Goal: Information Seeking & Learning: Learn about a topic

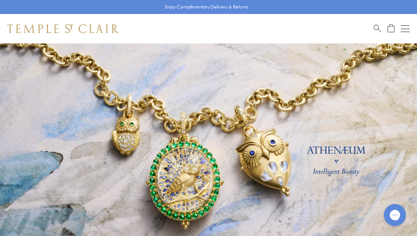
click at [343, 163] on link at bounding box center [208, 162] width 417 height 239
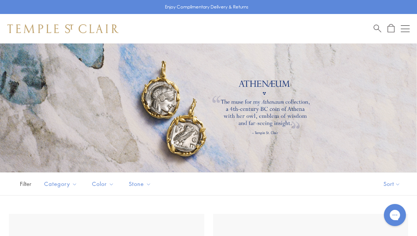
click at [168, 91] on div at bounding box center [208, 107] width 417 height 129
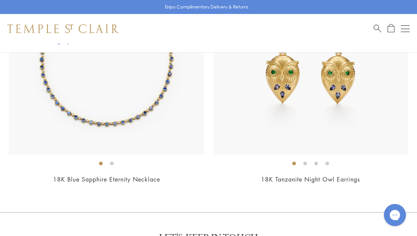
scroll to position [2264, 0]
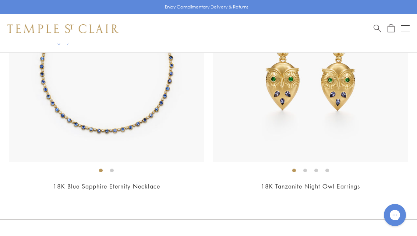
click at [411, 25] on div "Shop Shop Categories Amulets Pendants & Charms Lockets Chains & Leather Cords E…" at bounding box center [208, 28] width 417 height 29
click at [406, 29] on div "Open navigation" at bounding box center [405, 29] width 9 height 0
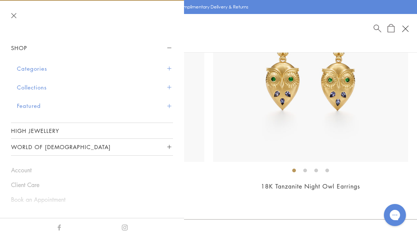
click at [38, 85] on button "Collections" at bounding box center [95, 87] width 156 height 19
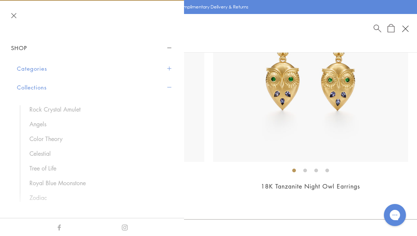
click at [39, 151] on link "Celestial" at bounding box center [97, 153] width 136 height 8
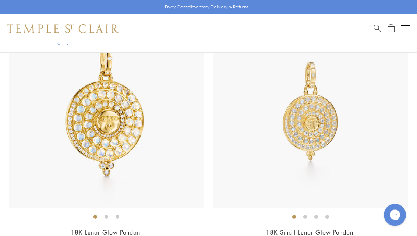
scroll to position [453, 0]
click at [92, 140] on img at bounding box center [106, 110] width 195 height 195
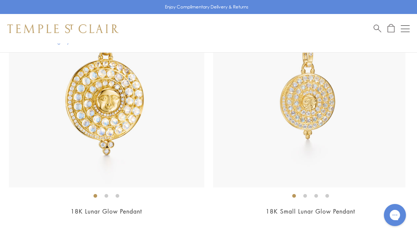
click at [366, 120] on img at bounding box center [307, 89] width 195 height 195
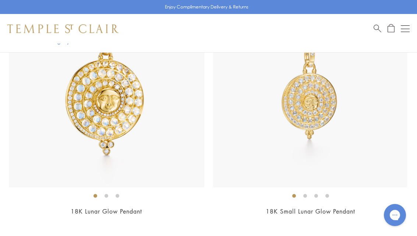
scroll to position [541, 0]
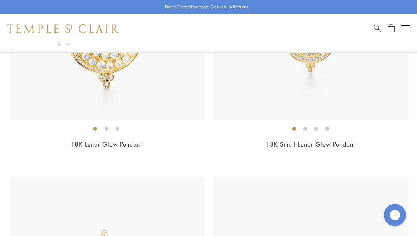
click at [325, 146] on link "18K Small Lunar Glow Pendant" at bounding box center [310, 144] width 89 height 8
click at [364, 79] on img at bounding box center [310, 22] width 195 height 195
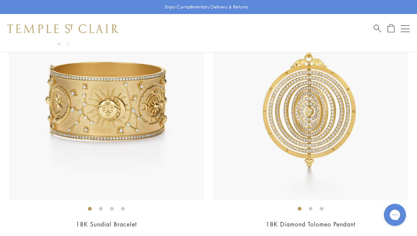
scroll to position [965, 0]
click at [331, 156] on img at bounding box center [310, 102] width 195 height 195
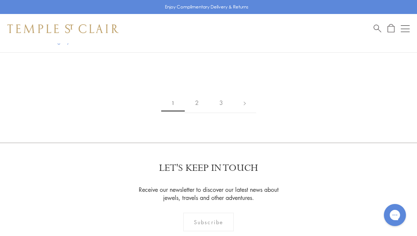
scroll to position [6695, 0]
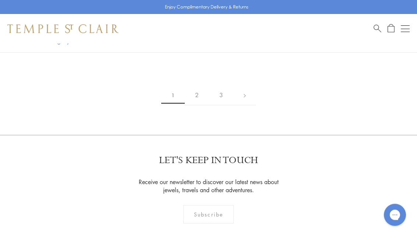
click at [199, 88] on link "2" at bounding box center [197, 95] width 24 height 20
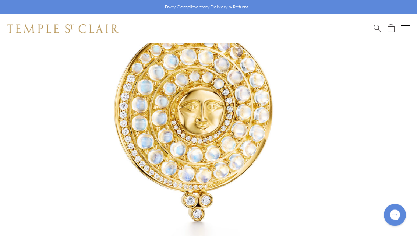
scroll to position [153, 0]
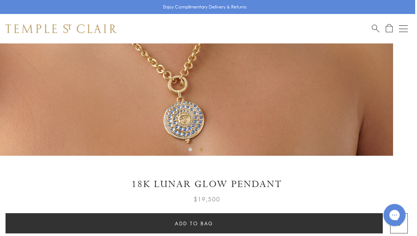
scroll to position [261, 1]
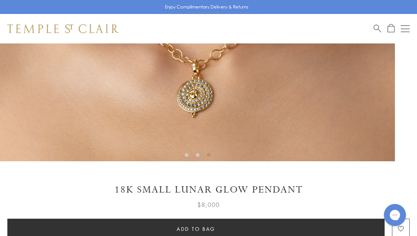
scroll to position [267, 0]
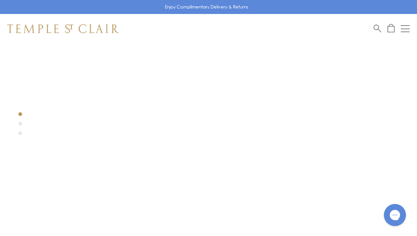
scroll to position [187, 0]
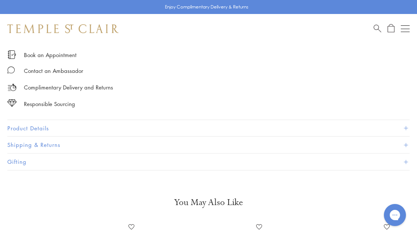
scroll to position [508, 0]
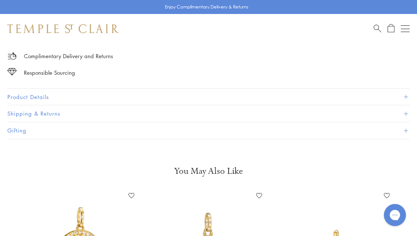
click at [39, 92] on button "Product Details" at bounding box center [208, 97] width 402 height 17
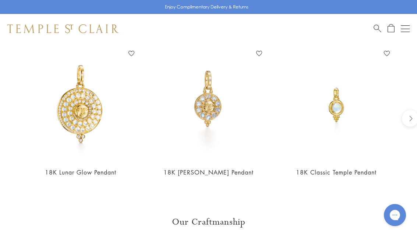
scroll to position [777, 0]
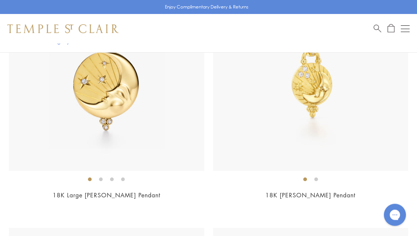
scroll to position [742, 0]
click at [104, 103] on img at bounding box center [106, 73] width 195 height 195
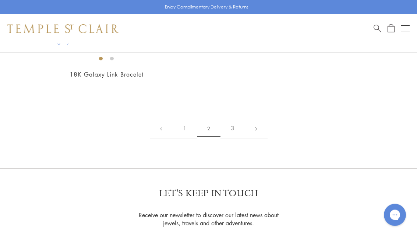
scroll to position [6662, 0]
click at [232, 118] on link "3" at bounding box center [232, 128] width 24 height 20
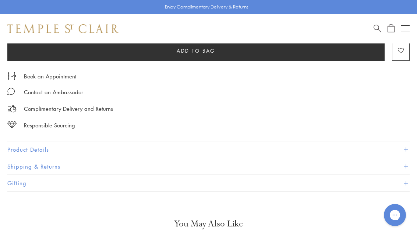
scroll to position [491, 0]
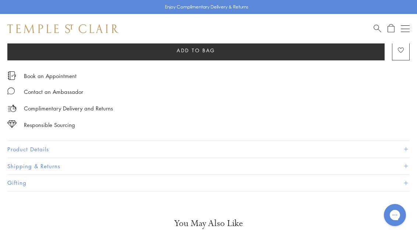
click at [38, 143] on button "Product Details" at bounding box center [208, 149] width 402 height 17
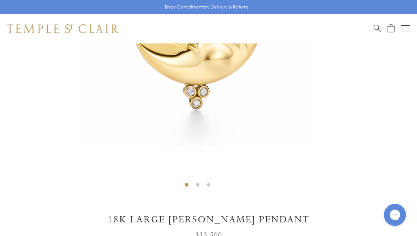
scroll to position [238, 0]
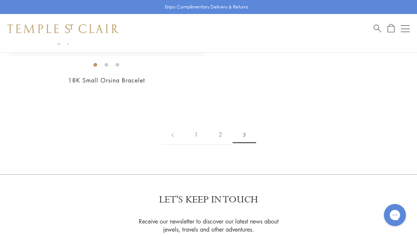
scroll to position [627, 0]
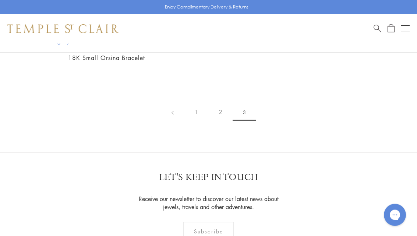
click at [410, 23] on div "Shop Shop Categories Amulets Pendants & Charms Lockets Chains & Leather Cords E…" at bounding box center [208, 28] width 417 height 29
click at [404, 28] on button "Open navigation" at bounding box center [405, 28] width 9 height 9
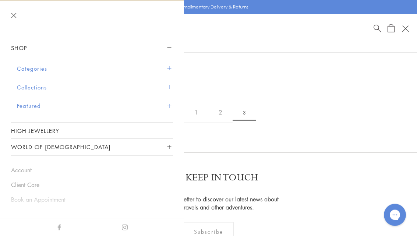
scroll to position [627, 0]
click at [39, 89] on button "Collections" at bounding box center [95, 87] width 156 height 19
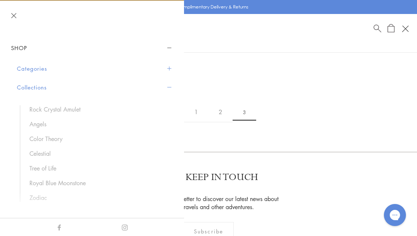
click at [59, 138] on link "Color Theory" at bounding box center [97, 139] width 136 height 8
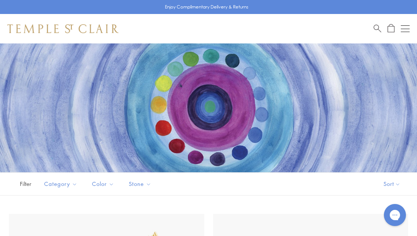
click at [373, 28] on span "Search" at bounding box center [377, 28] width 8 height 8
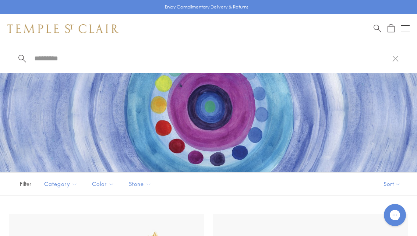
click at [47, 58] on input "search" at bounding box center [212, 58] width 359 height 8
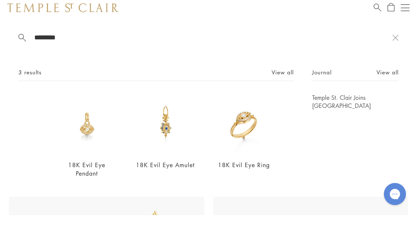
type input "********"
click at [391, 89] on link "View all" at bounding box center [387, 93] width 22 height 8
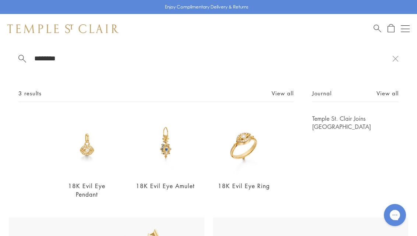
scroll to position [21, 0]
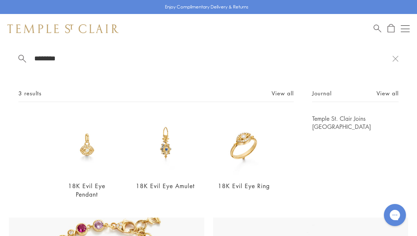
click at [81, 155] on img at bounding box center [87, 144] width 60 height 60
click at [29, 94] on span "3 results" at bounding box center [29, 93] width 23 height 9
click at [80, 160] on img at bounding box center [87, 144] width 60 height 60
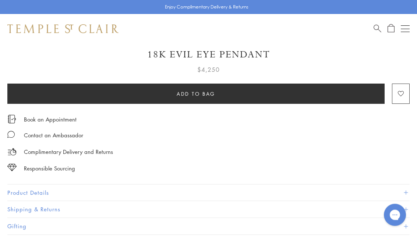
scroll to position [425, 0]
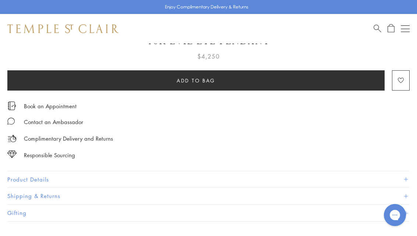
click at [39, 175] on button "Product Details" at bounding box center [208, 179] width 402 height 17
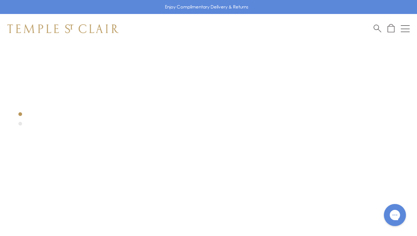
scroll to position [139, 0]
click at [22, 128] on div at bounding box center [197, 102] width 395 height 395
click at [19, 112] on div at bounding box center [197, 102] width 395 height 395
click at [20, 122] on div at bounding box center [197, 102] width 395 height 395
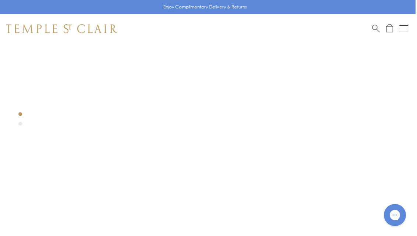
click at [18, 122] on div at bounding box center [196, 104] width 395 height 395
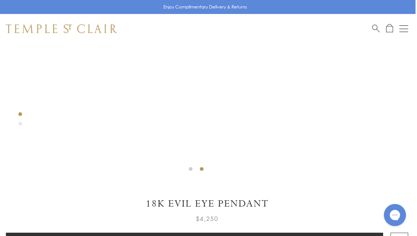
scroll to position [256, 1]
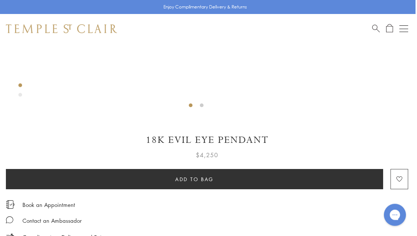
scroll to position [329, 1]
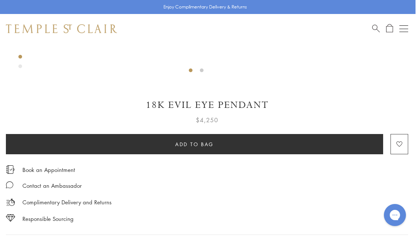
scroll to position [416, 1]
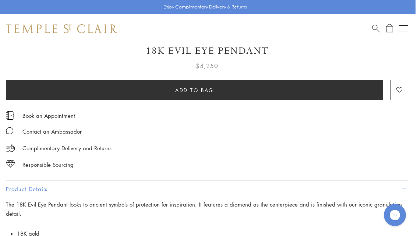
click at [36, 187] on button "Product Details" at bounding box center [207, 189] width 402 height 17
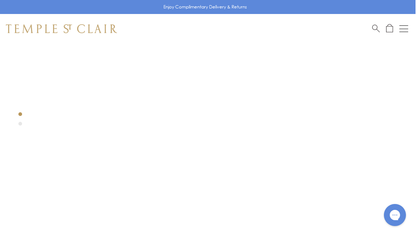
scroll to position [39, 1]
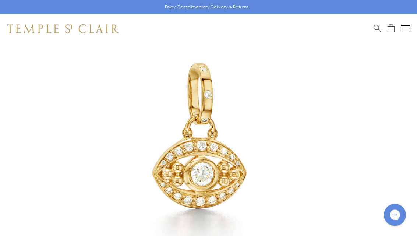
scroll to position [105, 0]
click at [378, 106] on img at bounding box center [197, 135] width 395 height 395
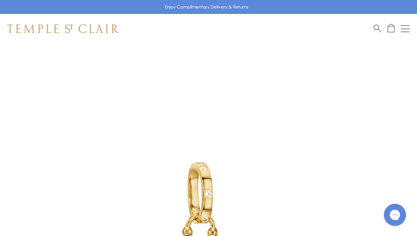
scroll to position [0, 0]
